Goal: Information Seeking & Learning: Find specific fact

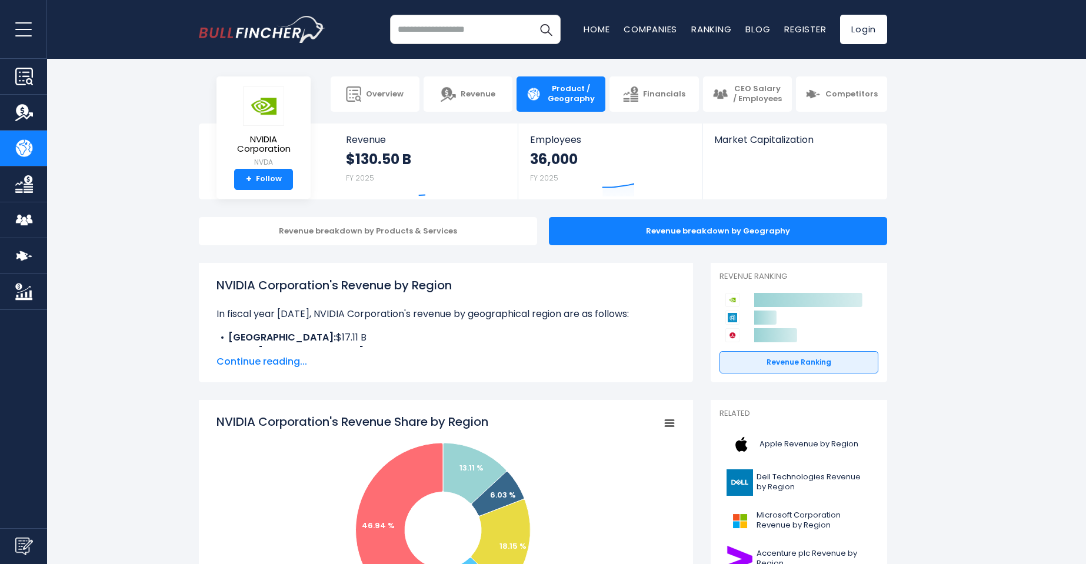
click at [426, 318] on p "In fiscal year [DATE], NVIDIA Corporation's revenue by geographical region are …" at bounding box center [445, 314] width 459 height 14
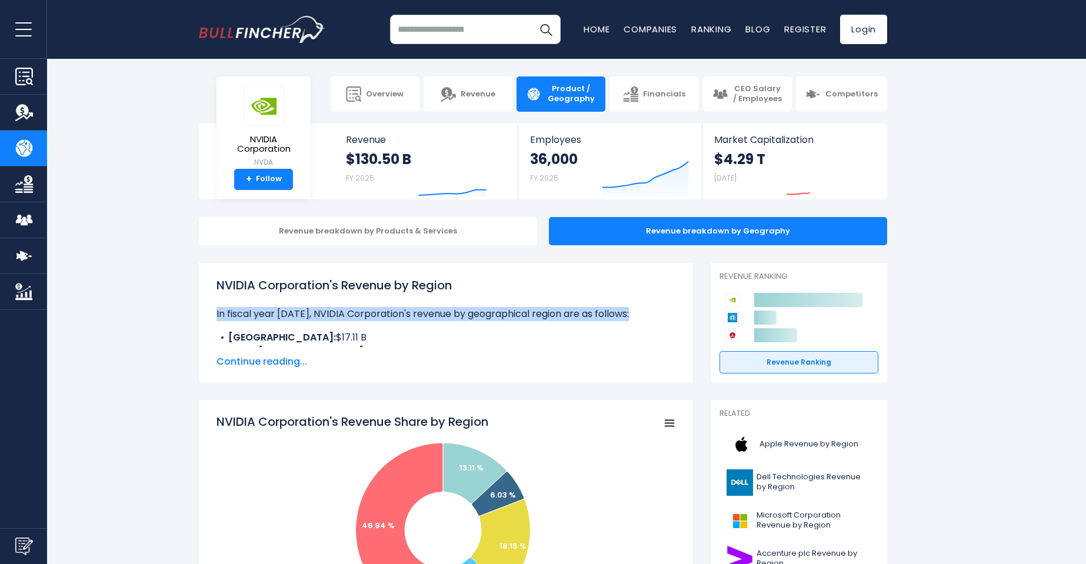
click at [426, 318] on p "In fiscal year [DATE], NVIDIA Corporation's revenue by geographical region are …" at bounding box center [445, 314] width 459 height 14
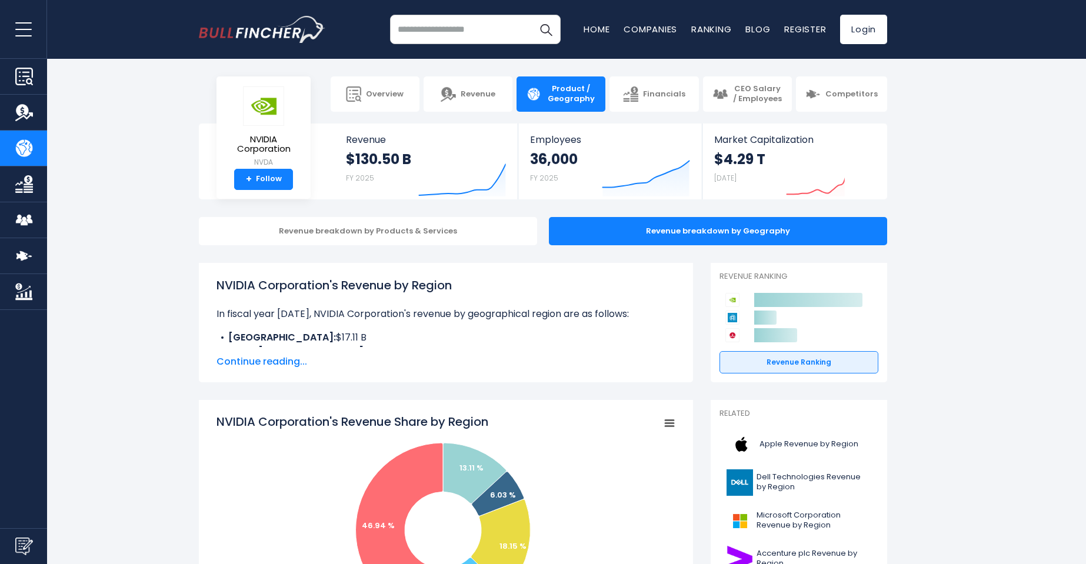
click at [421, 331] on li "CHINA: $17.11 B" at bounding box center [445, 338] width 459 height 14
click at [426, 316] on p "In fiscal year [DATE], NVIDIA Corporation's revenue by geographical region are …" at bounding box center [445, 314] width 459 height 14
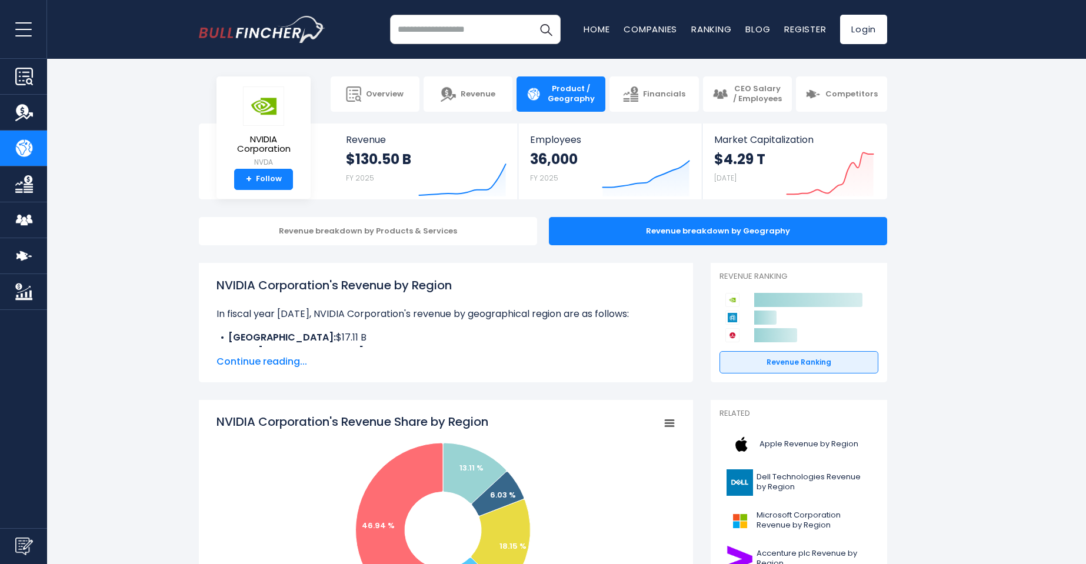
click at [251, 368] on span "Continue reading..." at bounding box center [445, 362] width 459 height 14
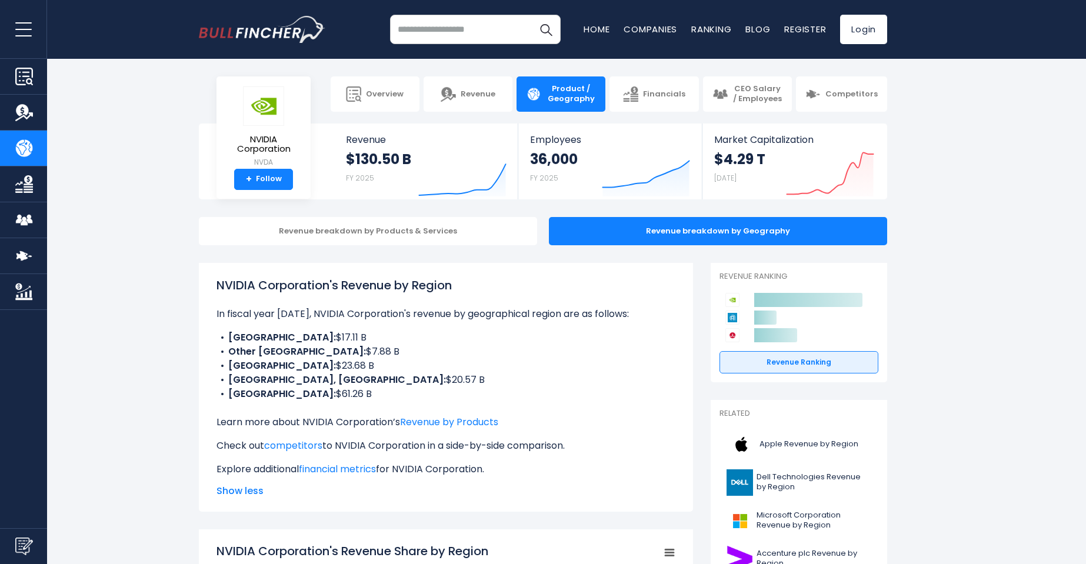
click at [408, 346] on li "Other Americas: $7.88 B" at bounding box center [445, 352] width 459 height 14
click at [496, 356] on li "Other Americas: $7.88 B" at bounding box center [445, 352] width 459 height 14
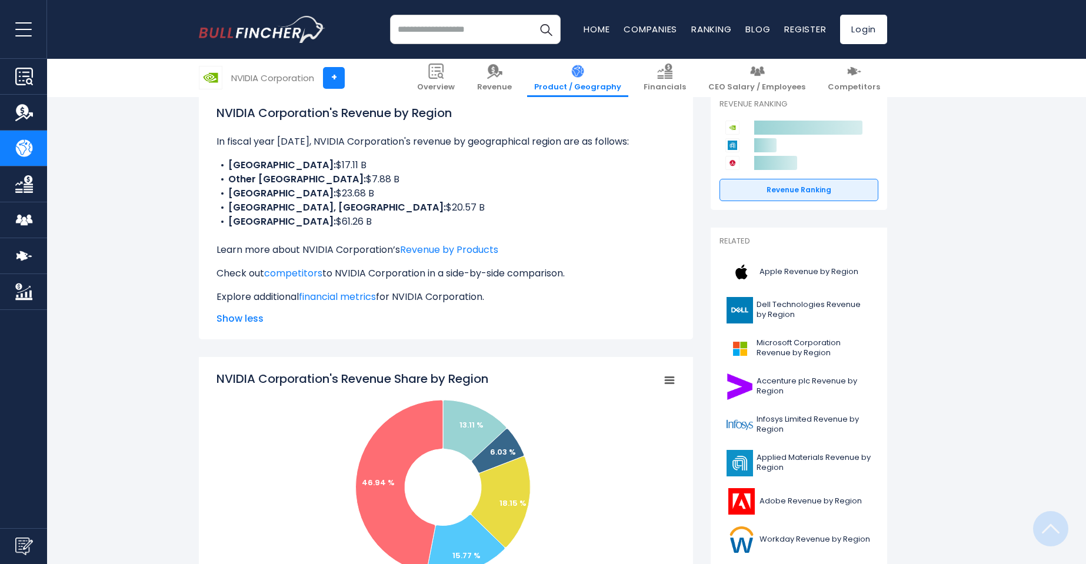
scroll to position [294, 0]
